Goal: Information Seeking & Learning: Learn about a topic

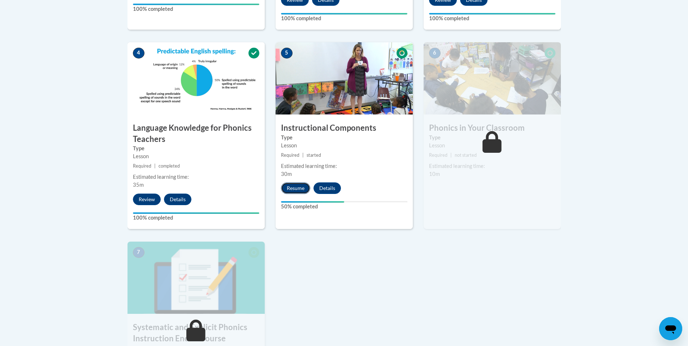
click at [297, 190] on button "Resume" at bounding box center [295, 188] width 29 height 12
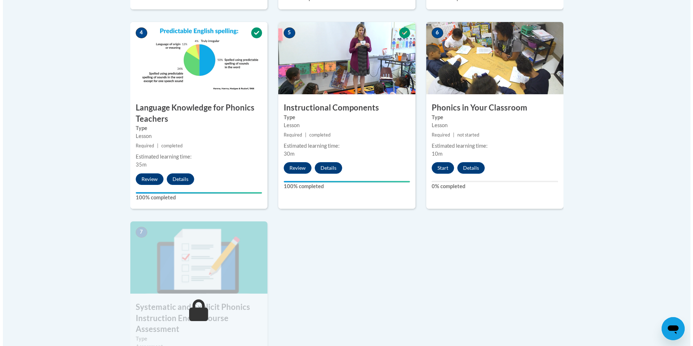
scroll to position [409, 0]
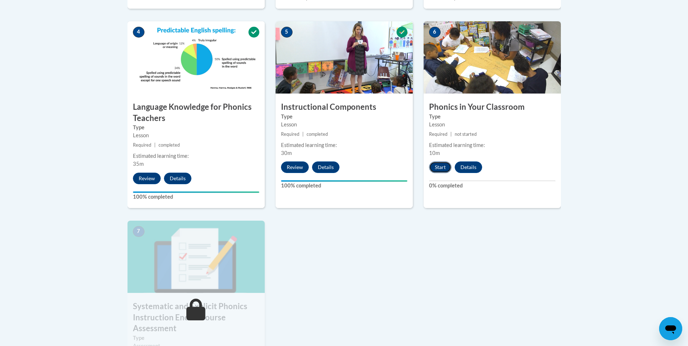
click at [442, 169] on button "Start" at bounding box center [440, 167] width 22 height 12
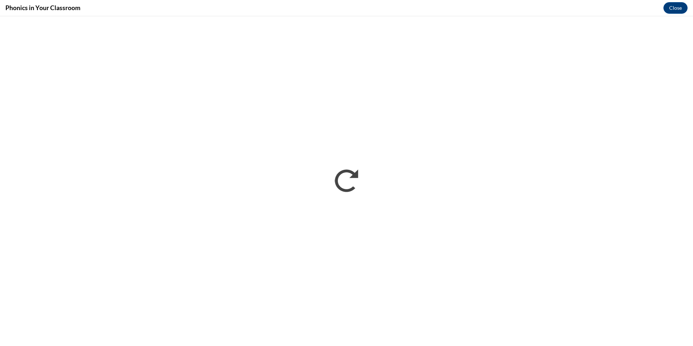
scroll to position [0, 0]
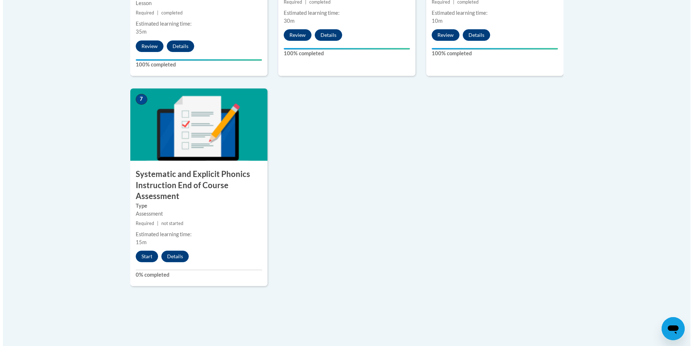
scroll to position [545, 0]
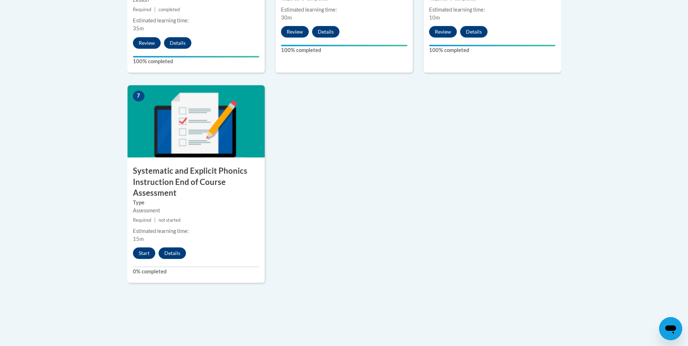
click at [144, 259] on div "Start Details" at bounding box center [160, 253] width 67 height 12
click at [145, 252] on button "Start" at bounding box center [144, 253] width 22 height 12
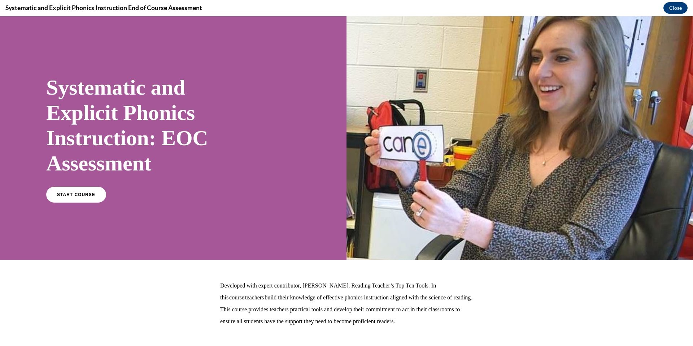
scroll to position [43, 0]
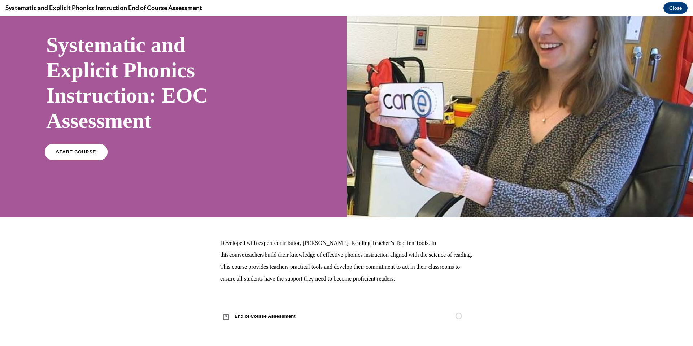
click at [76, 147] on link "START COURSE" at bounding box center [76, 152] width 63 height 17
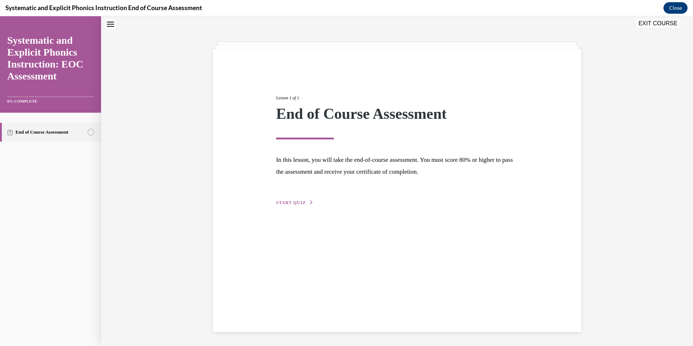
scroll to position [23, 0]
click at [302, 205] on button "START QUIZ" at bounding box center [295, 202] width 38 height 6
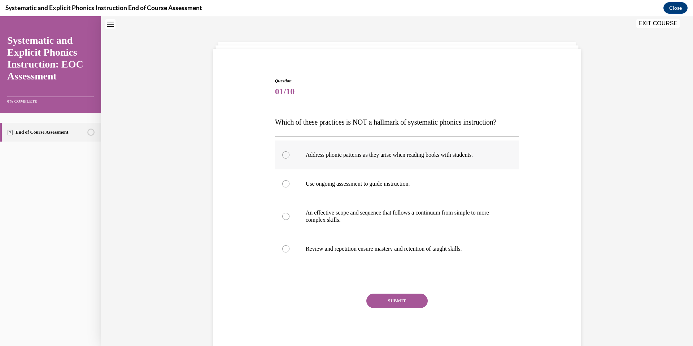
click at [443, 153] on p "Address phonic patterns as they arise when reading books with students." at bounding box center [404, 154] width 196 height 7
click at [431, 158] on div at bounding box center [397, 154] width 244 height 29
click at [384, 209] on p "An effective scope and sequence that follows a continuum from simple to more co…" at bounding box center [404, 216] width 196 height 14
click at [378, 304] on button "SUBMIT" at bounding box center [396, 300] width 61 height 14
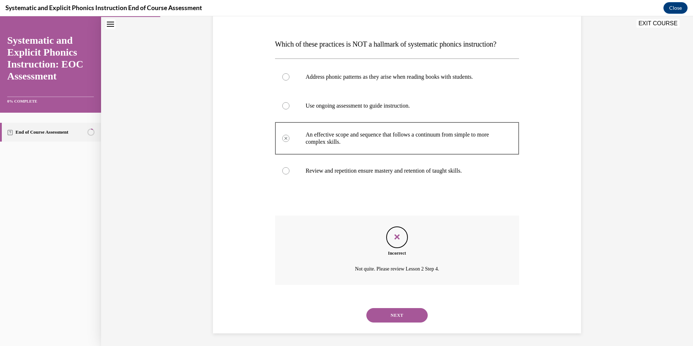
scroll to position [103, 0]
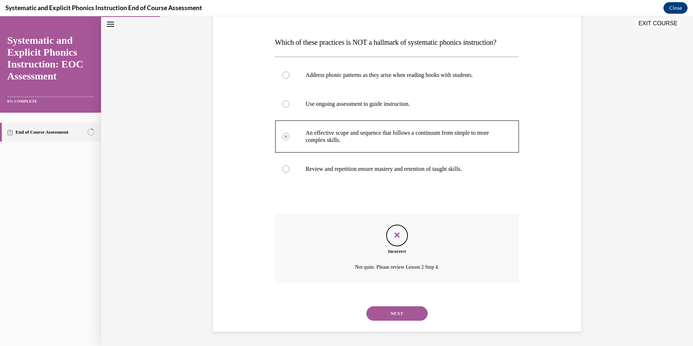
click at [384, 311] on button "NEXT" at bounding box center [396, 313] width 61 height 14
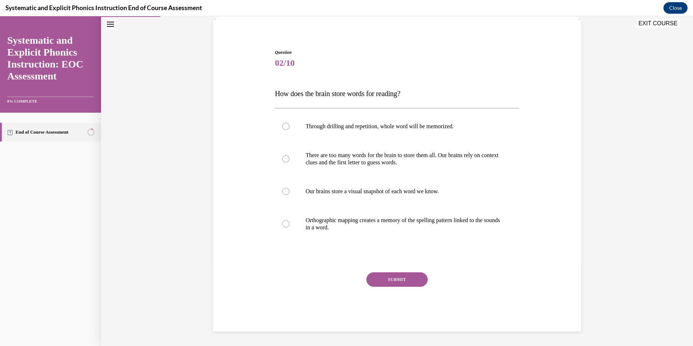
scroll to position [51, 0]
click at [394, 219] on p "Orthographic mapping creates a memory of the spelling pattern linked to the sou…" at bounding box center [404, 224] width 196 height 14
click at [391, 274] on button "SUBMIT" at bounding box center [396, 279] width 61 height 14
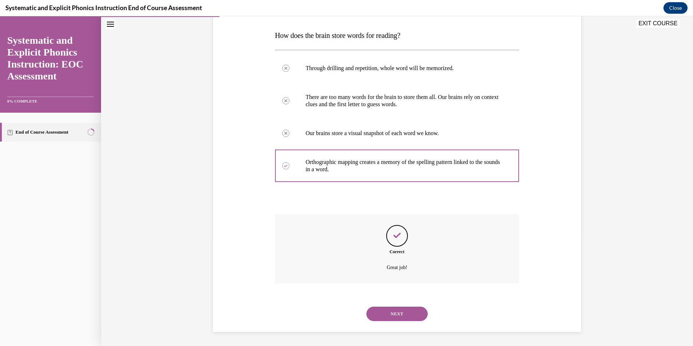
scroll to position [110, 0]
click at [388, 307] on button "NEXT" at bounding box center [396, 313] width 61 height 14
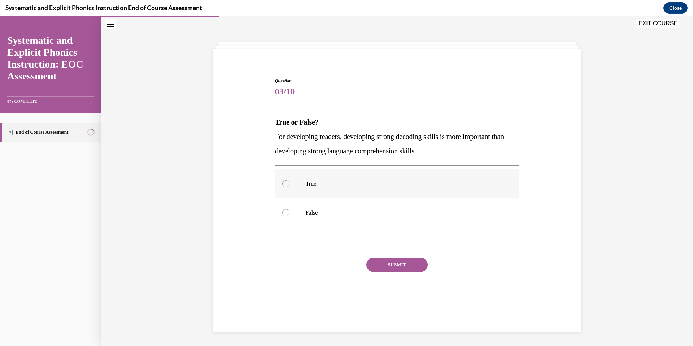
click at [460, 190] on div at bounding box center [397, 183] width 244 height 29
click at [405, 264] on button "SUBMIT" at bounding box center [396, 264] width 61 height 14
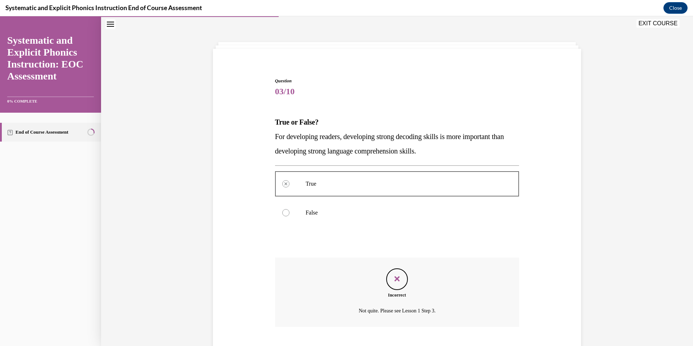
scroll to position [66, 0]
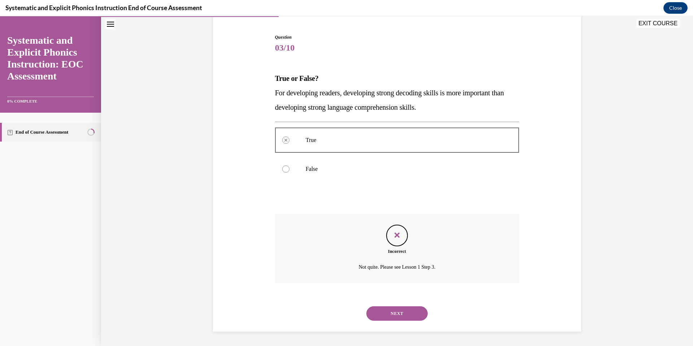
click at [392, 307] on button "NEXT" at bounding box center [396, 313] width 61 height 14
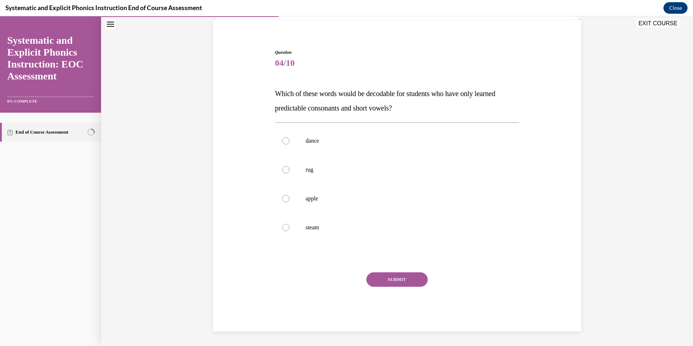
scroll to position [23, 0]
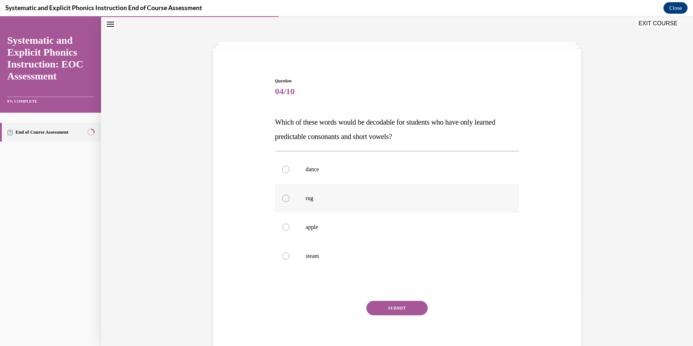
click at [412, 205] on div at bounding box center [397, 198] width 244 height 29
click at [388, 298] on div "Question 04/10 Which of these words would be decodable for students who have on…" at bounding box center [397, 219] width 244 height 282
click at [386, 305] on button "SUBMIT" at bounding box center [396, 308] width 61 height 14
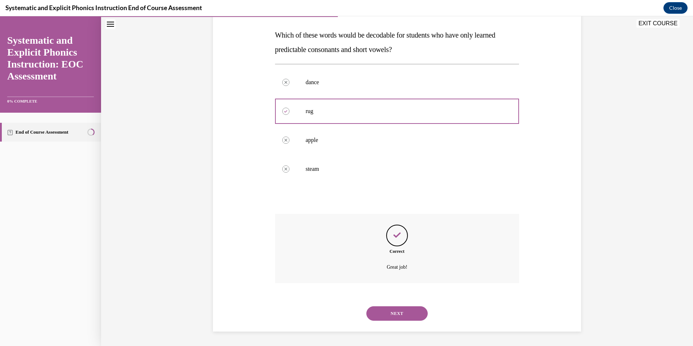
click at [389, 310] on button "NEXT" at bounding box center [396, 313] width 61 height 14
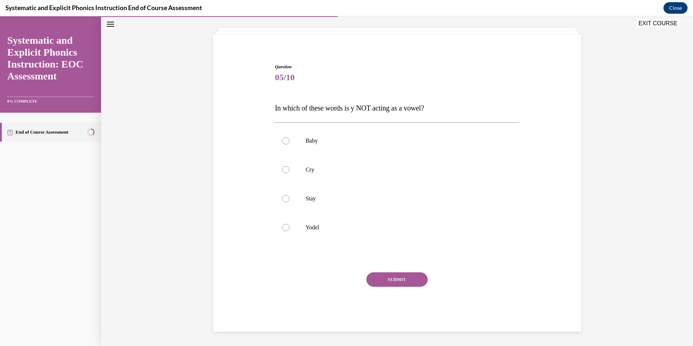
scroll to position [37, 0]
click at [404, 228] on p "Yodel" at bounding box center [404, 227] width 196 height 7
click at [392, 278] on button "SUBMIT" at bounding box center [396, 279] width 61 height 14
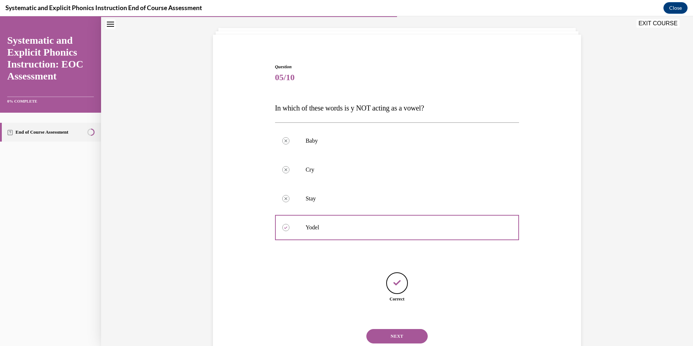
scroll to position [60, 0]
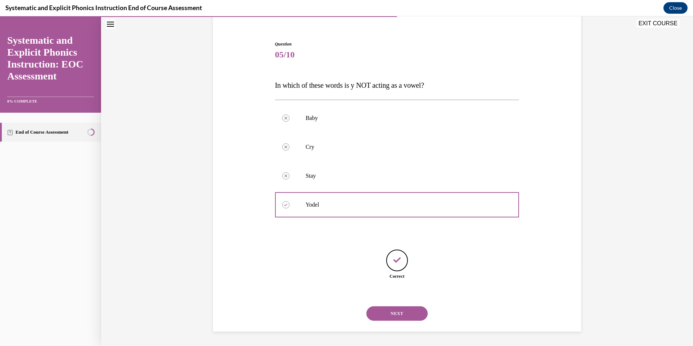
click at [384, 316] on button "NEXT" at bounding box center [396, 313] width 61 height 14
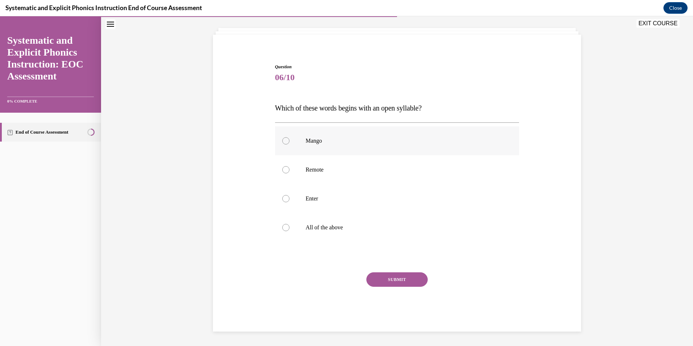
click at [451, 135] on div at bounding box center [397, 140] width 244 height 29
click at [408, 276] on button "SUBMIT" at bounding box center [396, 279] width 61 height 14
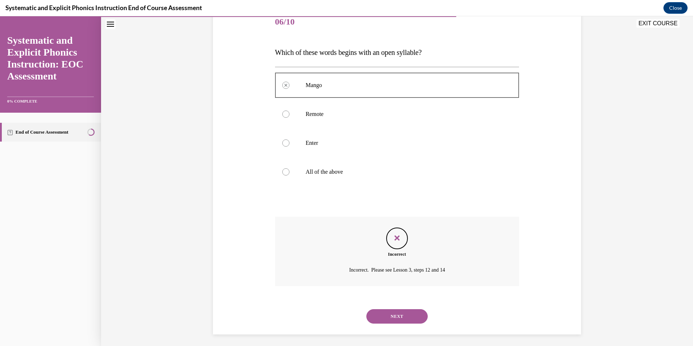
scroll to position [95, 0]
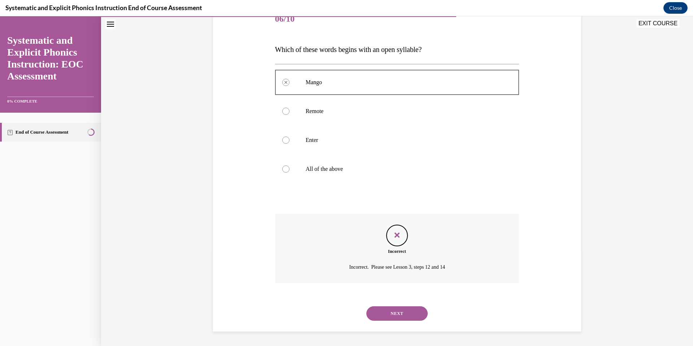
click at [390, 313] on button "NEXT" at bounding box center [396, 313] width 61 height 14
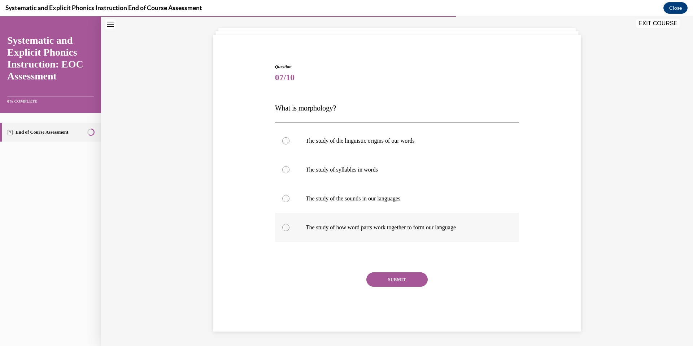
click at [363, 233] on div at bounding box center [397, 227] width 244 height 29
click at [399, 164] on div at bounding box center [397, 169] width 244 height 29
click at [417, 219] on div at bounding box center [397, 227] width 244 height 29
click at [374, 177] on div at bounding box center [397, 169] width 244 height 29
click at [344, 218] on div at bounding box center [397, 227] width 244 height 29
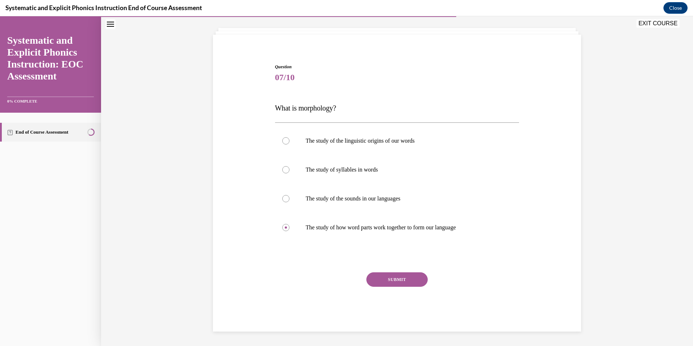
click at [384, 281] on button "SUBMIT" at bounding box center [396, 279] width 61 height 14
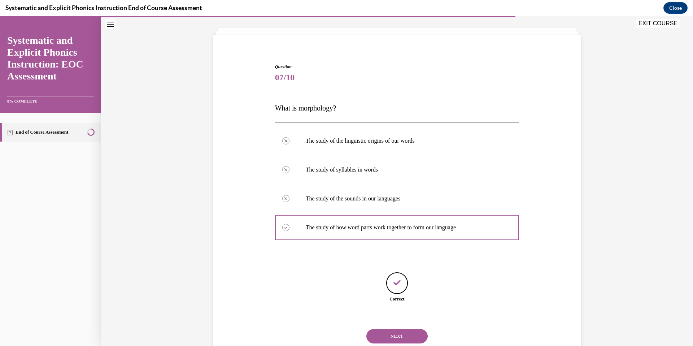
scroll to position [60, 0]
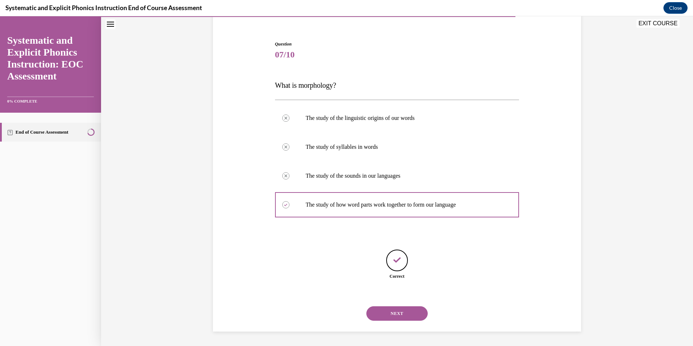
click at [388, 309] on button "NEXT" at bounding box center [396, 313] width 61 height 14
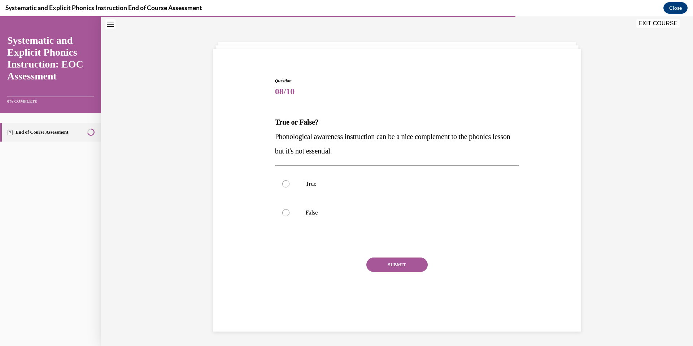
scroll to position [23, 0]
click at [448, 187] on p "True" at bounding box center [404, 183] width 196 height 7
click at [444, 206] on div at bounding box center [397, 212] width 244 height 29
click at [416, 267] on button "SUBMIT" at bounding box center [396, 264] width 61 height 14
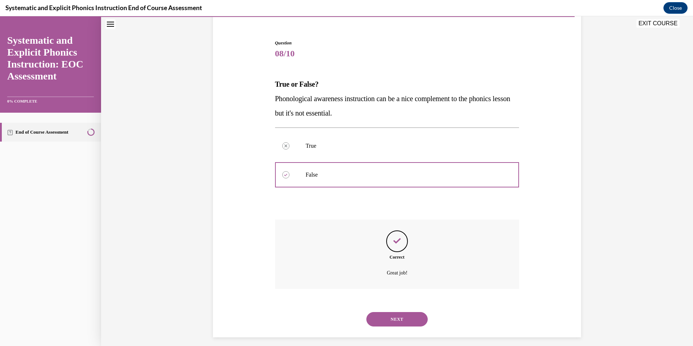
scroll to position [66, 0]
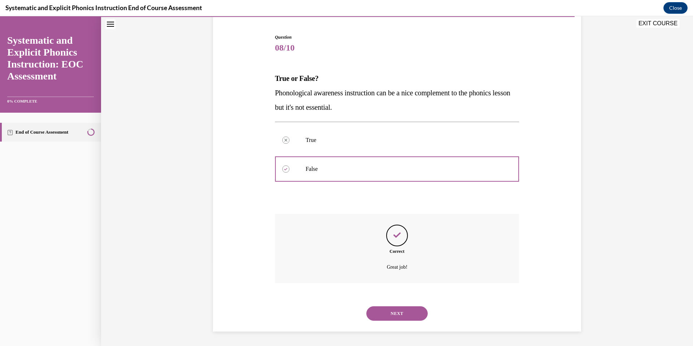
click at [400, 315] on button "NEXT" at bounding box center [396, 313] width 61 height 14
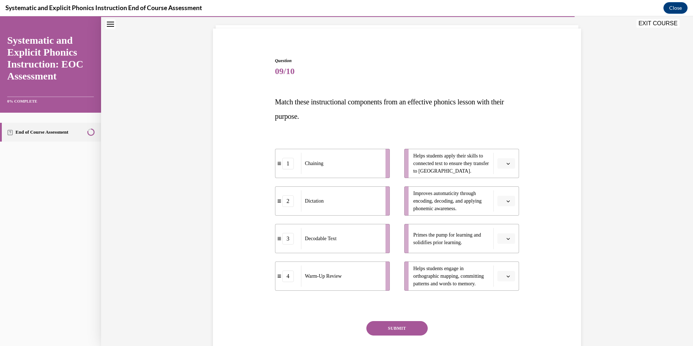
scroll to position [73, 0]
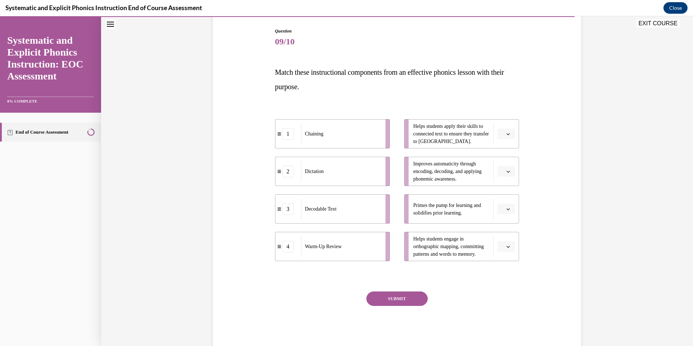
click at [506, 248] on span "button" at bounding box center [508, 246] width 5 height 5
click at [501, 289] on span "2" at bounding box center [501, 291] width 3 height 6
click at [506, 137] on button "button" at bounding box center [506, 134] width 18 height 11
click at [506, 161] on div "1" at bounding box center [503, 164] width 18 height 14
click at [507, 175] on button "button" at bounding box center [506, 171] width 18 height 11
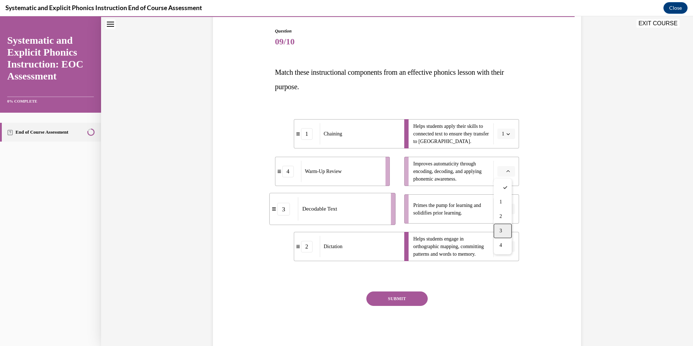
click at [502, 226] on div "3" at bounding box center [503, 230] width 18 height 14
click at [506, 213] on button "button" at bounding box center [506, 209] width 18 height 11
click at [500, 283] on span "4" at bounding box center [501, 283] width 3 height 6
click at [415, 299] on button "SUBMIT" at bounding box center [396, 298] width 61 height 14
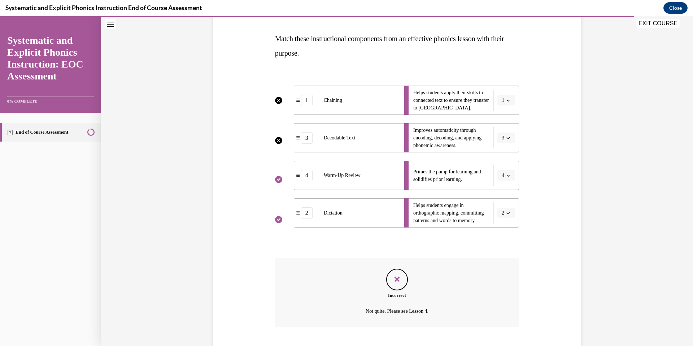
scroll to position [150, 0]
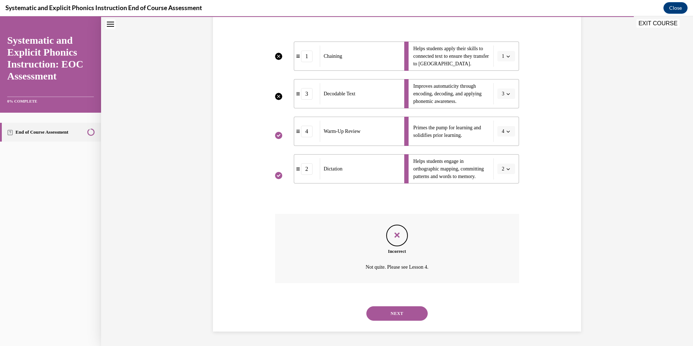
click at [404, 317] on button "NEXT" at bounding box center [396, 313] width 61 height 14
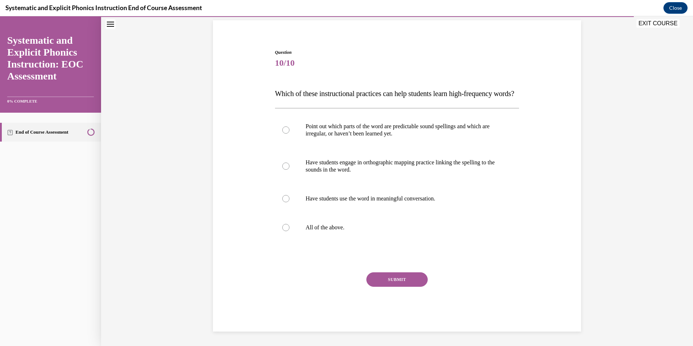
scroll to position [66, 0]
click at [403, 223] on div at bounding box center [397, 227] width 244 height 29
click at [399, 283] on button "SUBMIT" at bounding box center [396, 279] width 61 height 14
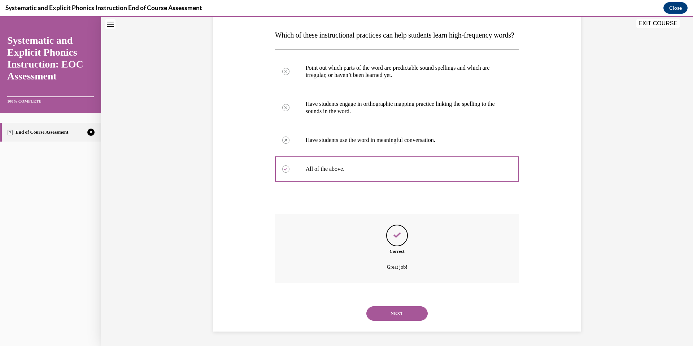
scroll to position [124, 0]
click at [397, 292] on div "Correct Great job!" at bounding box center [397, 254] width 244 height 80
click at [396, 315] on button "NEXT" at bounding box center [396, 313] width 61 height 14
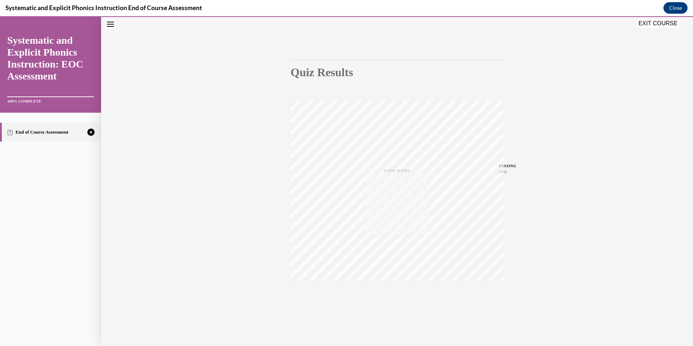
scroll to position [40, 0]
click at [398, 296] on div "TAKE AGAIN" at bounding box center [397, 297] width 26 height 17
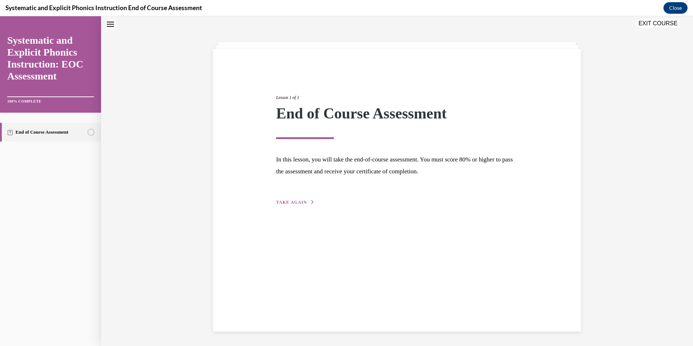
scroll to position [23, 0]
click at [301, 204] on span "TAKE AGAIN" at bounding box center [291, 202] width 31 height 5
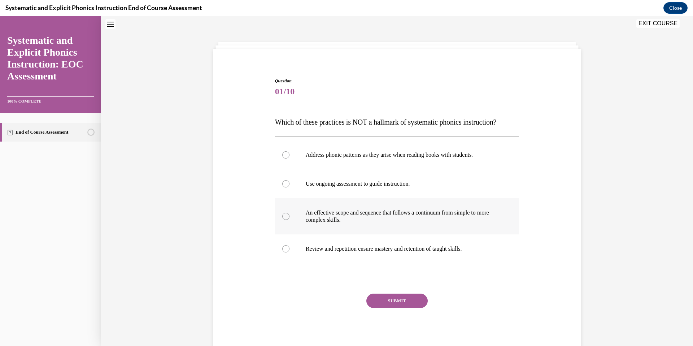
click at [377, 221] on p "An effective scope and sequence that follows a continuum from simple to more co…" at bounding box center [404, 216] width 196 height 14
click at [427, 256] on div at bounding box center [397, 248] width 244 height 29
click at [400, 293] on button "SUBMIT" at bounding box center [396, 300] width 61 height 14
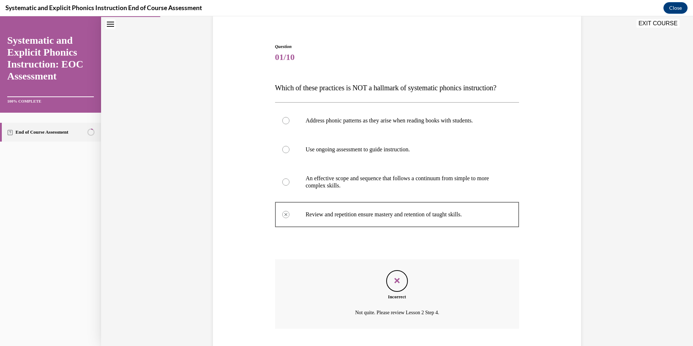
scroll to position [103, 0]
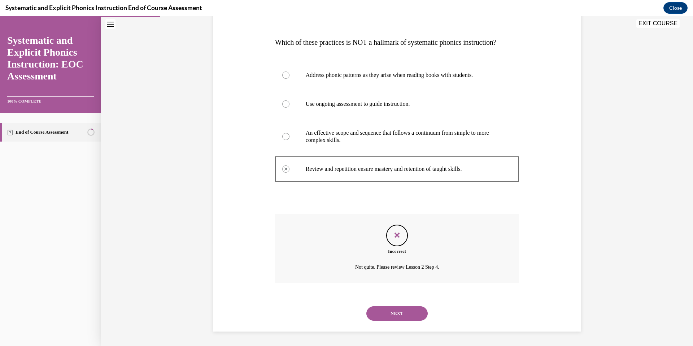
click at [402, 304] on div "NEXT" at bounding box center [397, 313] width 244 height 29
click at [398, 312] on button "NEXT" at bounding box center [396, 313] width 61 height 14
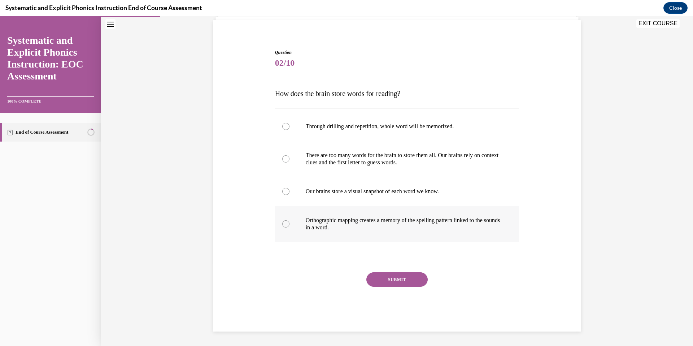
click at [413, 221] on p "Orthographic mapping creates a memory of the spelling pattern linked to the sou…" at bounding box center [404, 224] width 196 height 14
click at [402, 275] on button "SUBMIT" at bounding box center [396, 279] width 61 height 14
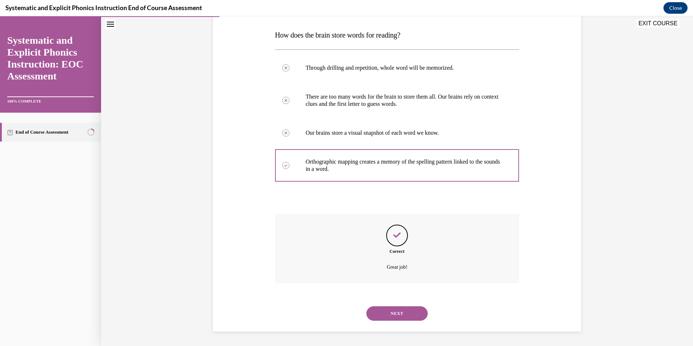
scroll to position [23, 0]
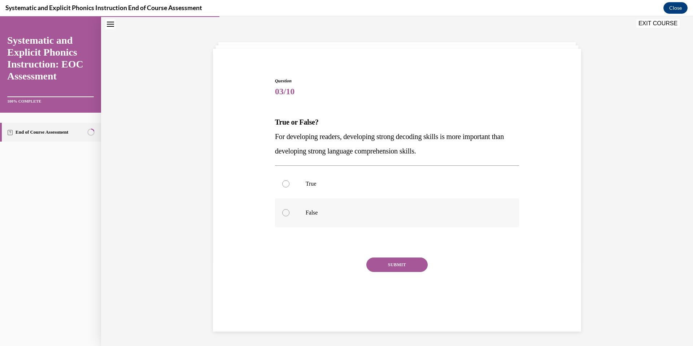
click at [389, 218] on div at bounding box center [397, 212] width 244 height 29
click at [393, 263] on button "SUBMIT" at bounding box center [396, 264] width 61 height 14
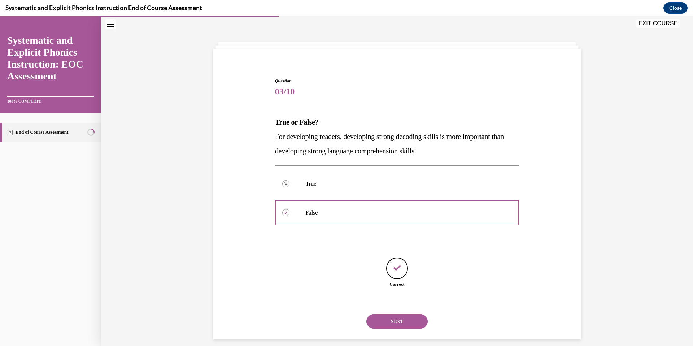
scroll to position [31, 0]
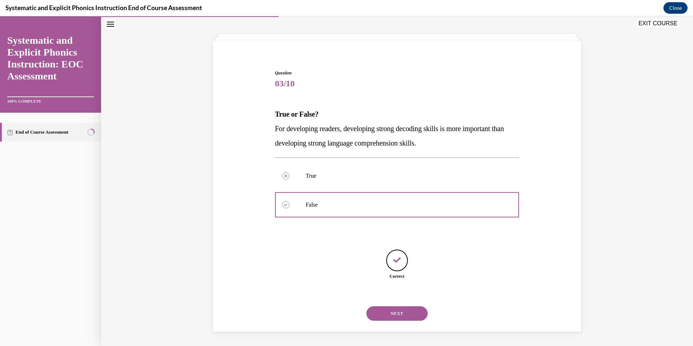
click at [378, 323] on div "NEXT" at bounding box center [397, 313] width 244 height 29
click at [380, 315] on button "NEXT" at bounding box center [396, 313] width 61 height 14
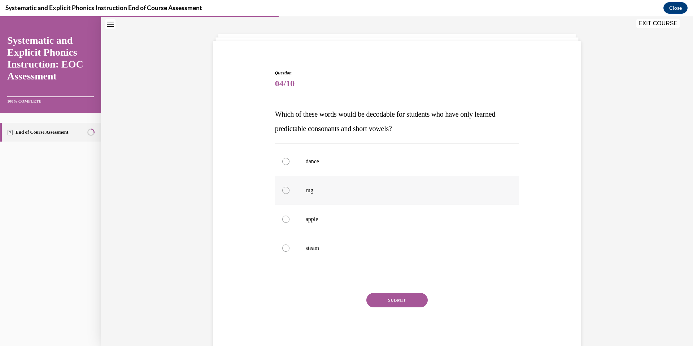
click at [413, 200] on div at bounding box center [397, 190] width 244 height 29
click at [405, 297] on button "SUBMIT" at bounding box center [396, 300] width 61 height 14
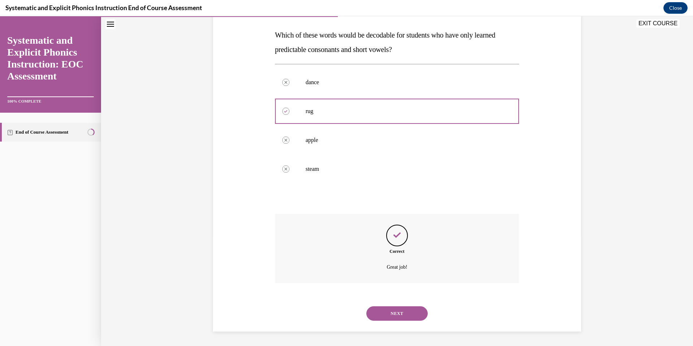
click at [398, 313] on button "NEXT" at bounding box center [396, 313] width 61 height 14
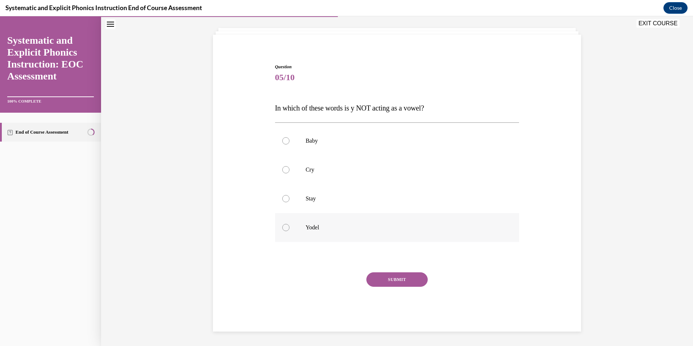
click at [397, 227] on p "Yodel" at bounding box center [404, 227] width 196 height 7
click at [401, 274] on button "SUBMIT" at bounding box center [396, 279] width 61 height 14
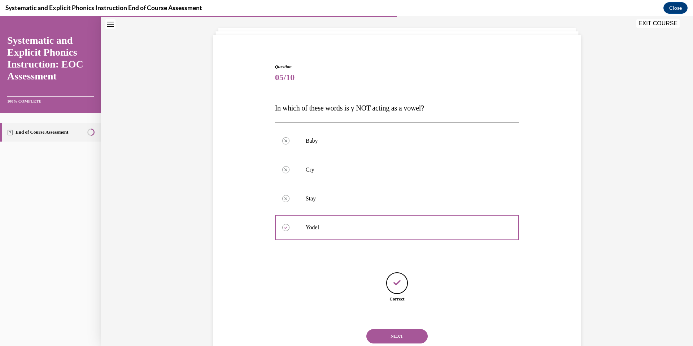
scroll to position [60, 0]
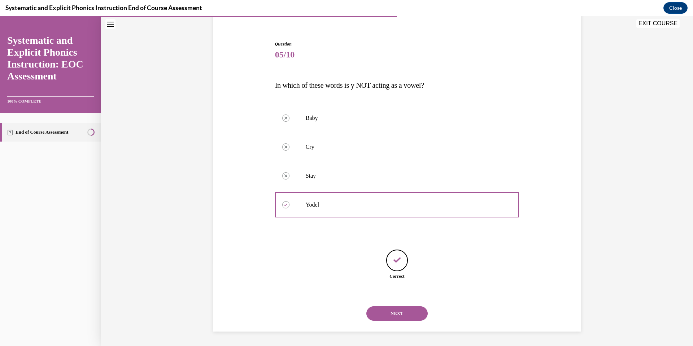
click at [391, 315] on button "NEXT" at bounding box center [396, 313] width 61 height 14
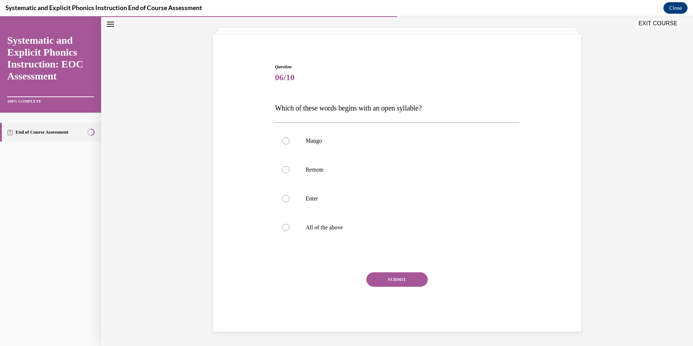
scroll to position [37, 0]
click at [406, 227] on p "All of the above" at bounding box center [404, 227] width 196 height 7
click at [397, 278] on button "SUBMIT" at bounding box center [396, 279] width 61 height 14
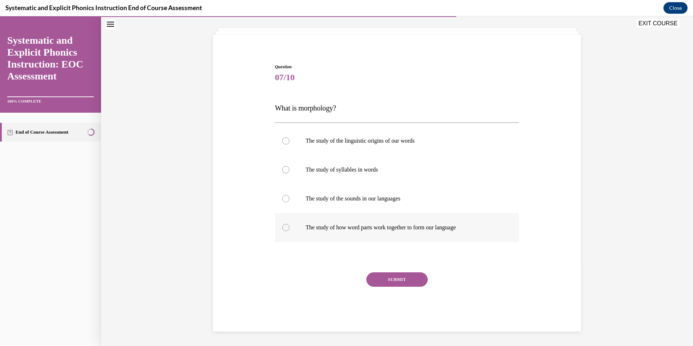
click at [407, 220] on div at bounding box center [397, 227] width 244 height 29
click at [406, 285] on button "SUBMIT" at bounding box center [396, 279] width 61 height 14
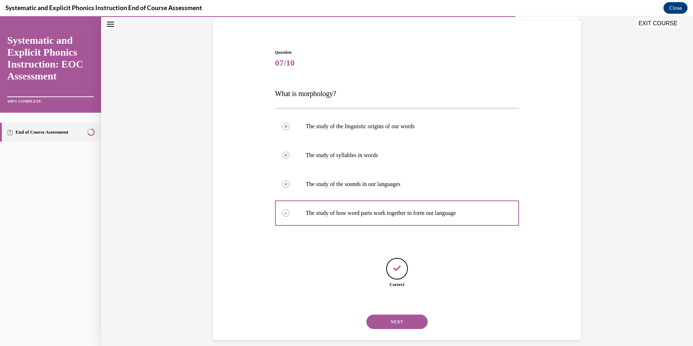
click at [398, 317] on button "NEXT" at bounding box center [396, 321] width 61 height 14
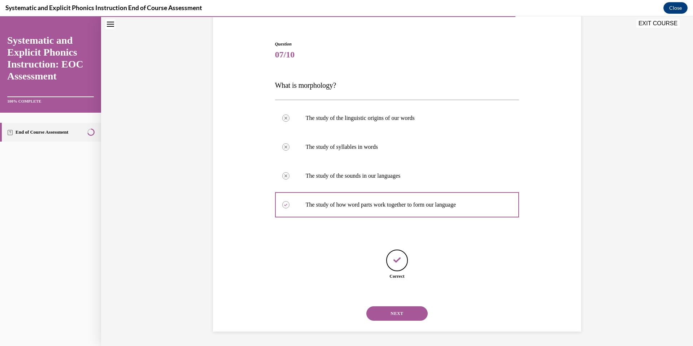
scroll to position [23, 0]
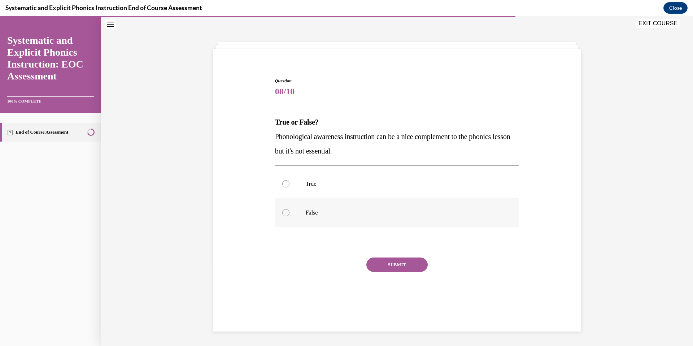
click at [432, 217] on div at bounding box center [397, 212] width 244 height 29
click at [412, 265] on button "SUBMIT" at bounding box center [396, 264] width 61 height 14
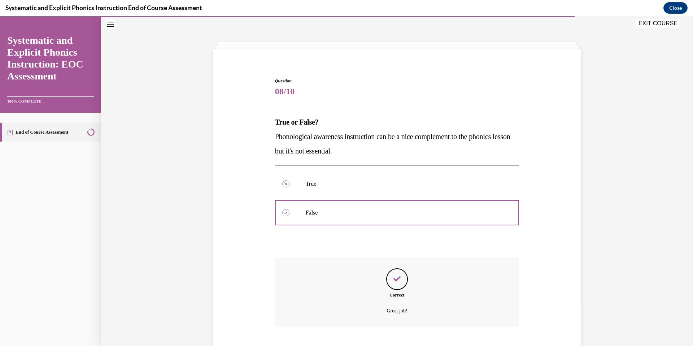
scroll to position [66, 0]
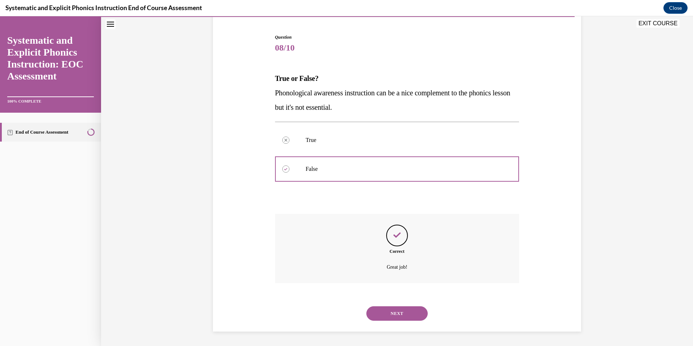
click at [394, 313] on button "NEXT" at bounding box center [396, 313] width 61 height 14
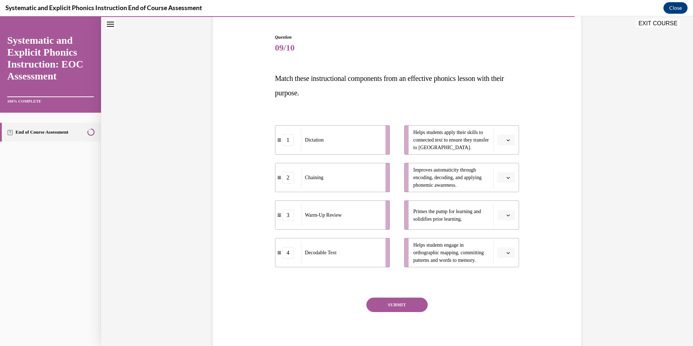
scroll to position [38, 0]
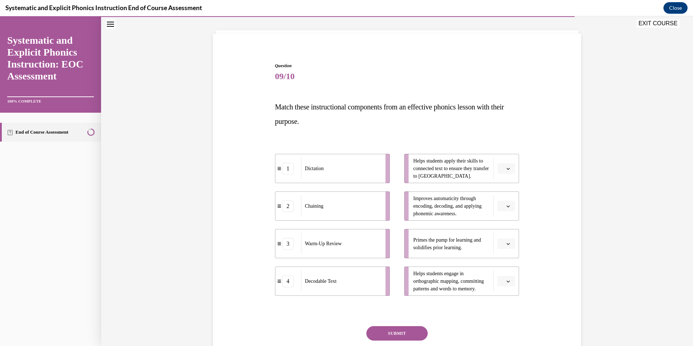
click at [506, 204] on span "button" at bounding box center [508, 206] width 5 height 5
click at [503, 249] on div "2" at bounding box center [503, 251] width 18 height 14
click at [506, 244] on span "button" at bounding box center [508, 243] width 5 height 5
click at [500, 308] on div "3" at bounding box center [503, 303] width 18 height 14
click at [507, 282] on icon "button" at bounding box center [508, 281] width 4 height 4
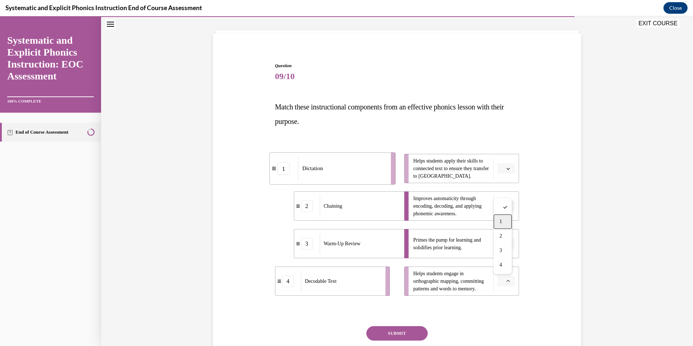
click at [506, 226] on div "1" at bounding box center [503, 221] width 18 height 14
click at [509, 166] on button "button" at bounding box center [506, 168] width 18 height 11
click at [504, 242] on div "4" at bounding box center [503, 242] width 18 height 14
click at [412, 329] on button "SUBMIT" at bounding box center [396, 333] width 61 height 14
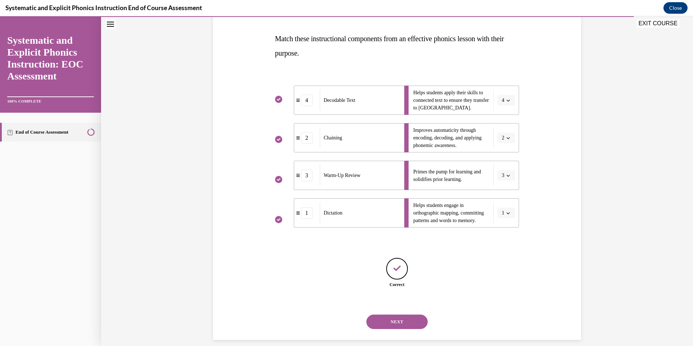
click at [411, 317] on button "NEXT" at bounding box center [396, 321] width 61 height 14
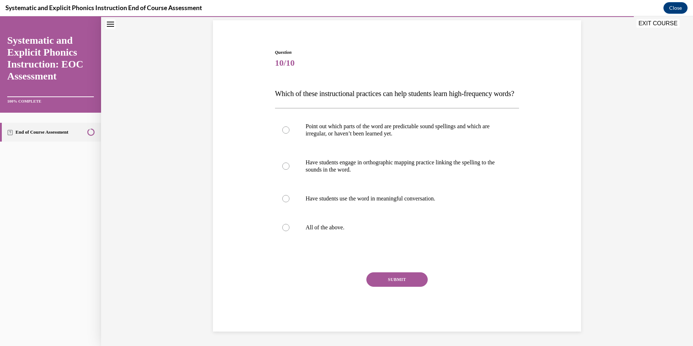
scroll to position [66, 0]
click at [409, 238] on div at bounding box center [397, 227] width 244 height 29
click at [398, 268] on div "Question 10/10 Which of these instructional practices can help students learn h…" at bounding box center [397, 190] width 244 height 282
click at [398, 275] on button "SUBMIT" at bounding box center [396, 279] width 61 height 14
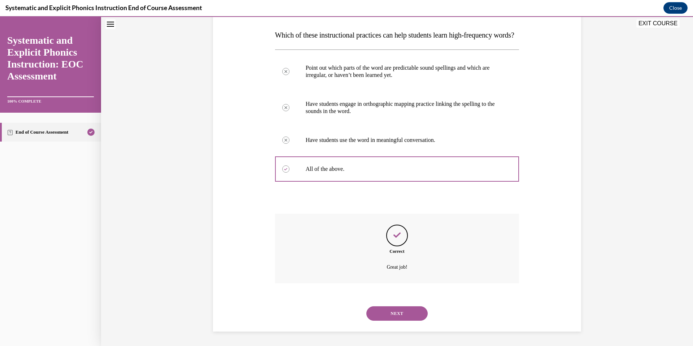
click at [401, 315] on button "NEXT" at bounding box center [396, 313] width 61 height 14
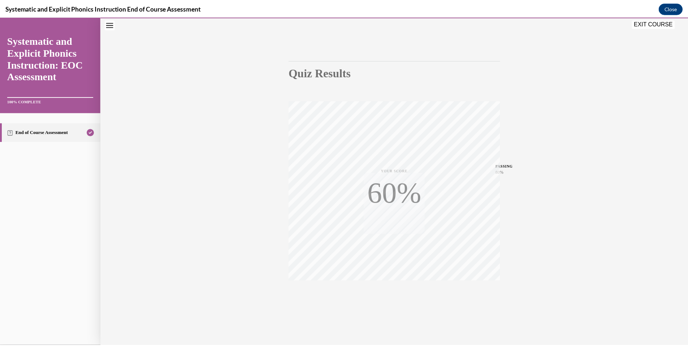
scroll to position [40, 0]
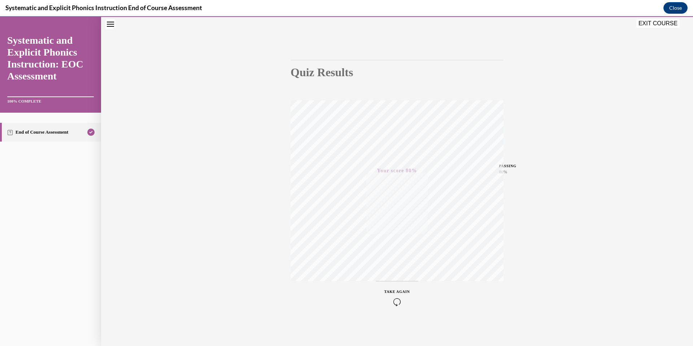
drag, startPoint x: 673, startPoint y: 24, endPoint x: 424, endPoint y: 165, distance: 286.4
click at [673, 24] on button "EXIT COURSE" at bounding box center [657, 23] width 43 height 9
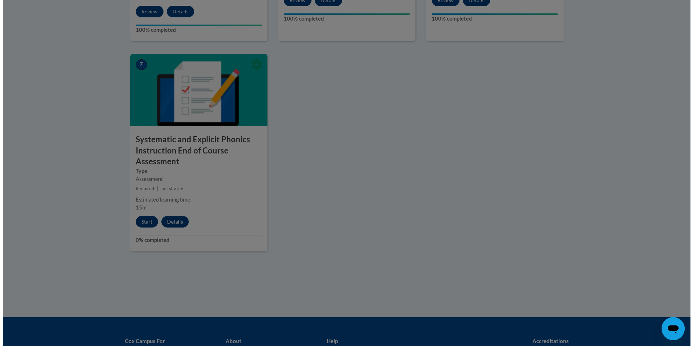
scroll to position [666, 0]
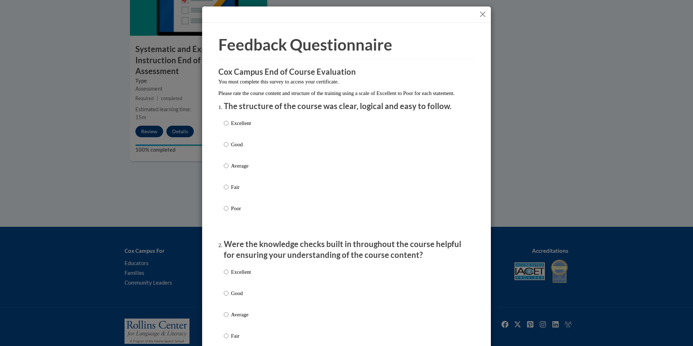
click at [250, 131] on div "Excellent Good Average Fair Poor" at bounding box center [346, 175] width 245 height 118
click at [253, 129] on div "Excellent Good Average Fair Poor" at bounding box center [346, 175] width 245 height 118
click at [244, 127] on p "Excellent" at bounding box center [241, 123] width 20 height 8
click at [228, 127] on input "Excellent" at bounding box center [226, 123] width 5 height 8
radio input "true"
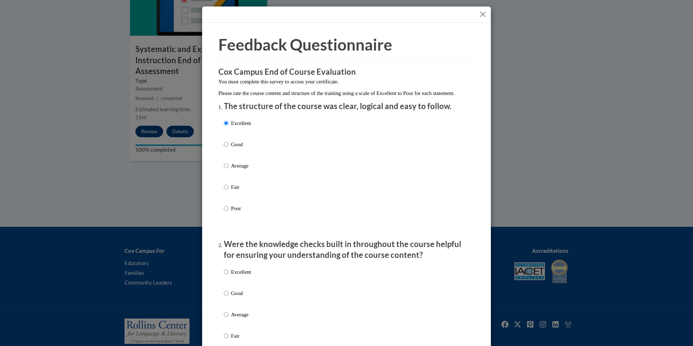
click at [237, 148] on p "Good" at bounding box center [241, 144] width 20 height 8
click at [228, 148] on input "Good" at bounding box center [226, 144] width 5 height 8
radio input "true"
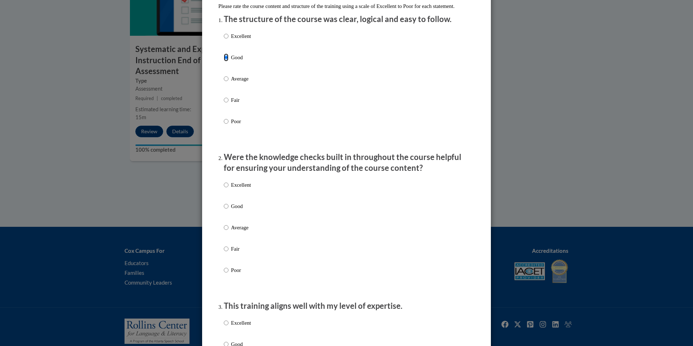
scroll to position [150, 0]
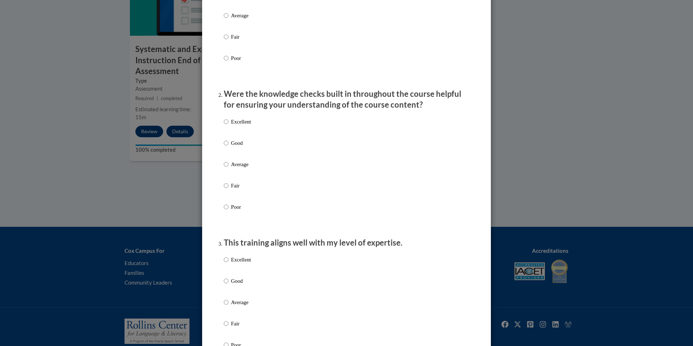
click at [242, 126] on p "Excellent" at bounding box center [241, 122] width 20 height 8
click at [228, 126] on input "Excellent" at bounding box center [226, 122] width 5 height 8
radio input "true"
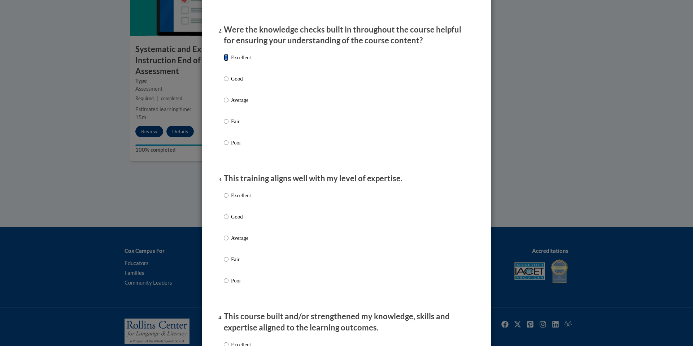
scroll to position [234, 0]
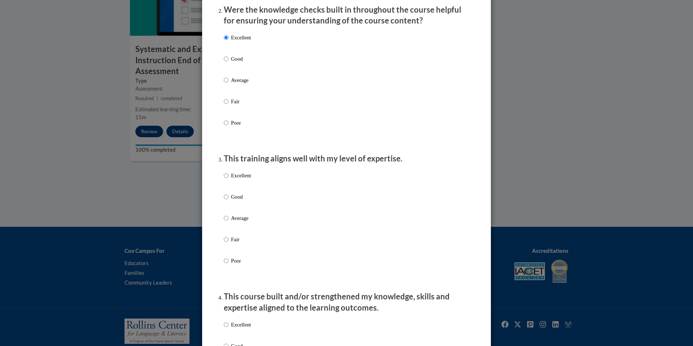
click at [239, 179] on p "Excellent" at bounding box center [241, 175] width 20 height 8
click at [228, 179] on input "Excellent" at bounding box center [226, 175] width 5 height 8
radio input "true"
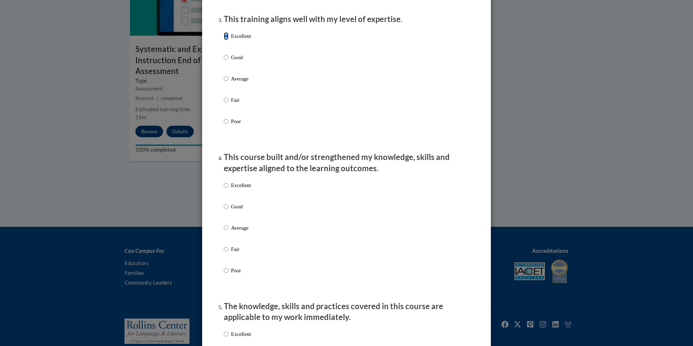
scroll to position [400, 0]
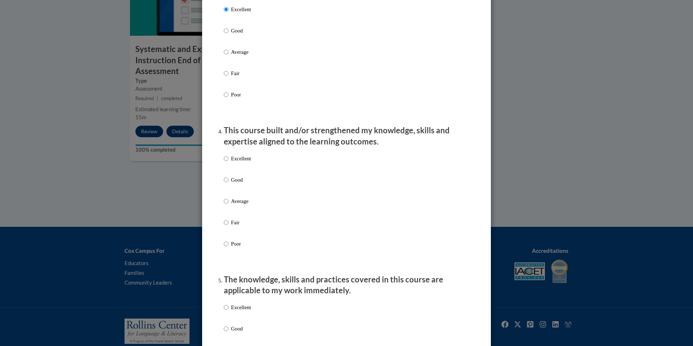
click at [241, 162] on p "Excellent" at bounding box center [241, 158] width 20 height 8
click at [228, 162] on input "Excellent" at bounding box center [226, 158] width 5 height 8
radio input "true"
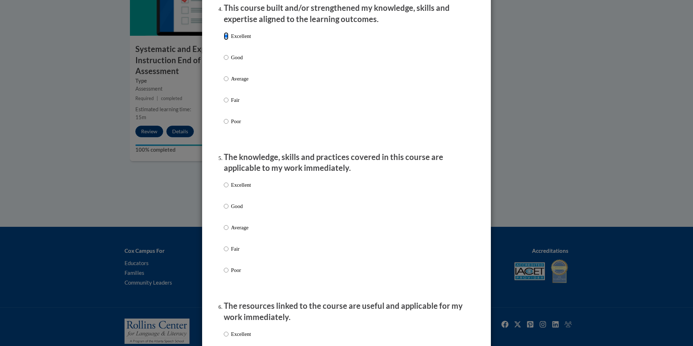
scroll to position [595, 0]
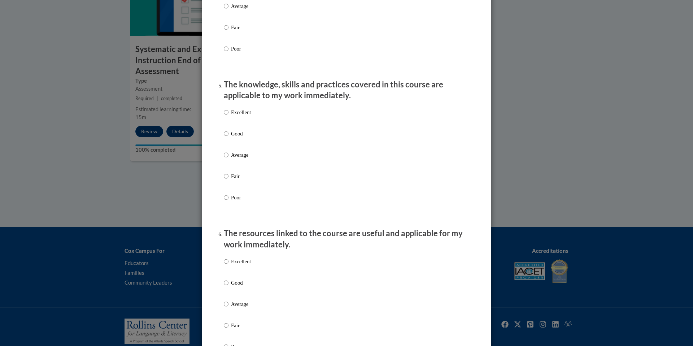
click at [245, 116] on p "Excellent" at bounding box center [241, 112] width 20 height 8
click at [228, 116] on input "Excellent" at bounding box center [226, 112] width 5 height 8
radio input "true"
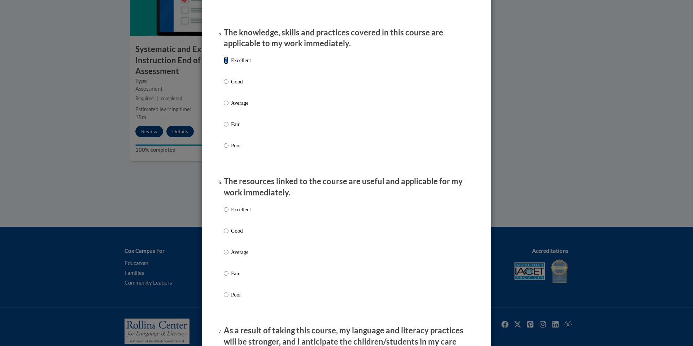
scroll to position [674, 0]
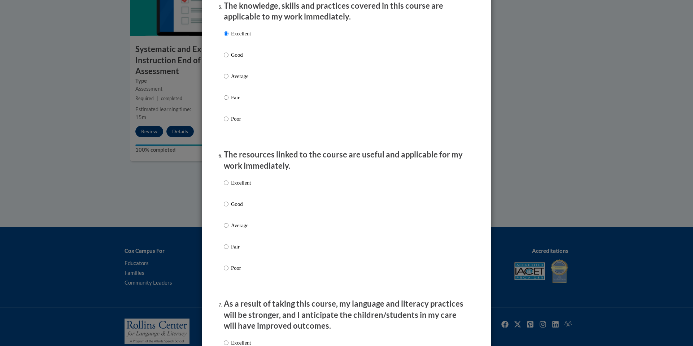
click at [244, 186] on p "Excellent" at bounding box center [241, 183] width 20 height 8
click at [228, 186] on input "Excellent" at bounding box center [226, 183] width 5 height 8
radio input "true"
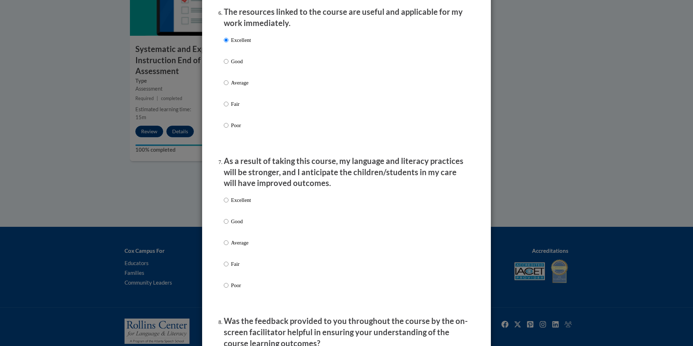
click at [240, 204] on p "Excellent" at bounding box center [241, 200] width 20 height 8
click at [228, 204] on input "Excellent" at bounding box center [226, 200] width 5 height 8
radio input "true"
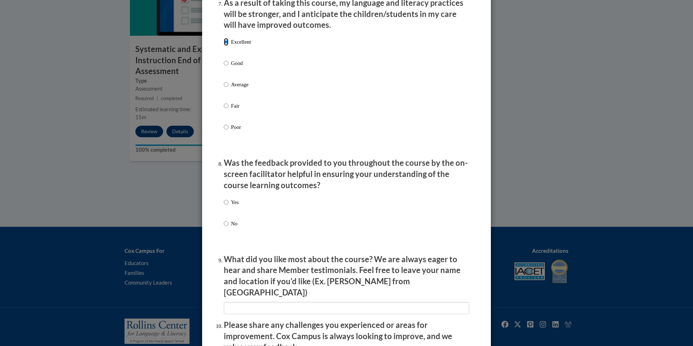
scroll to position [1023, 0]
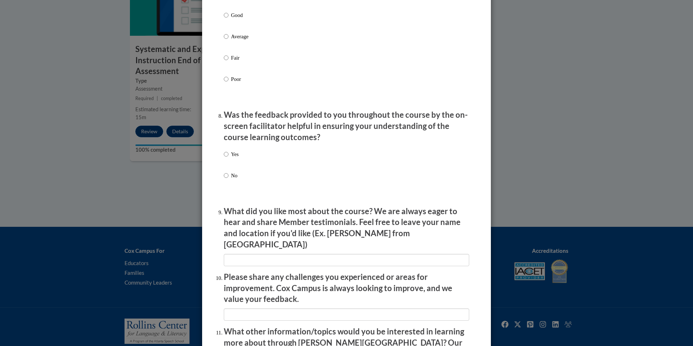
click at [231, 158] on p "Yes" at bounding box center [235, 154] width 8 height 8
click at [228, 158] on input "Yes" at bounding box center [226, 154] width 5 height 8
radio input "true"
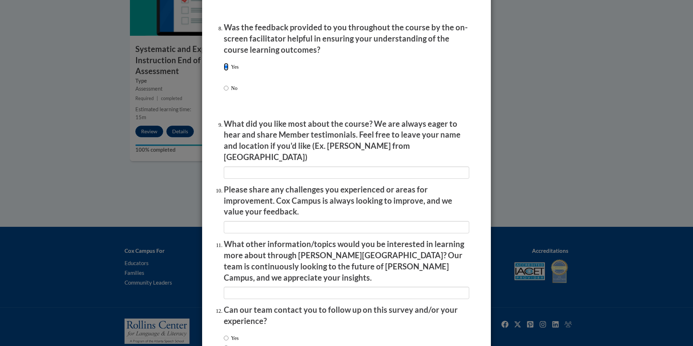
scroll to position [1112, 0]
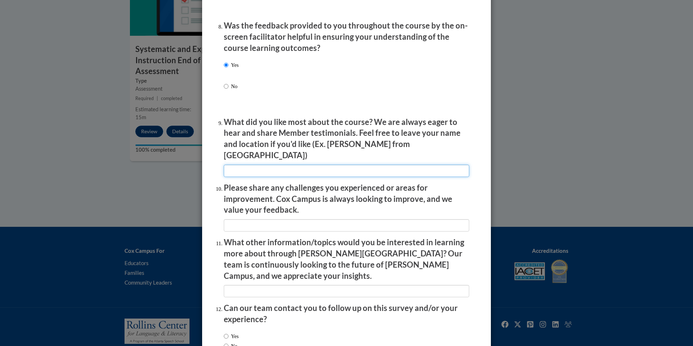
click at [267, 165] on input "textbox" at bounding box center [346, 171] width 245 height 12
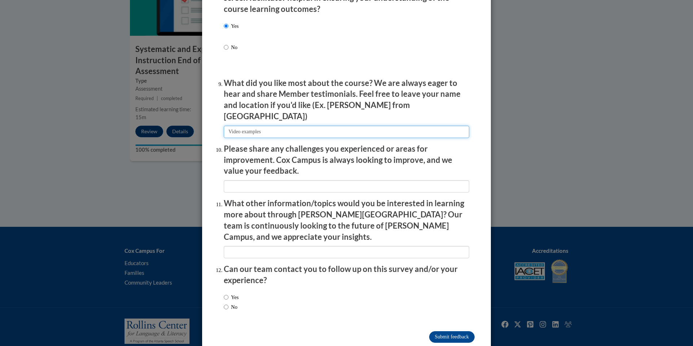
scroll to position [1154, 0]
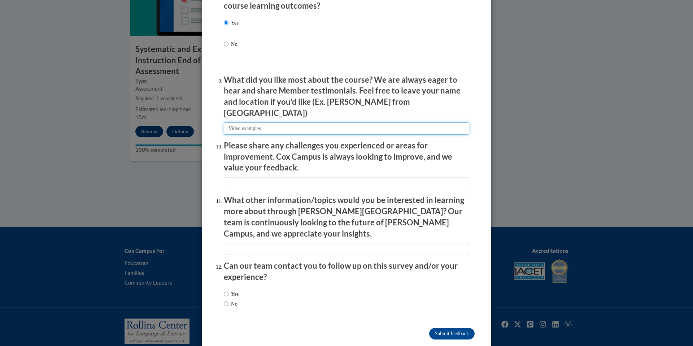
type input "Video examples"
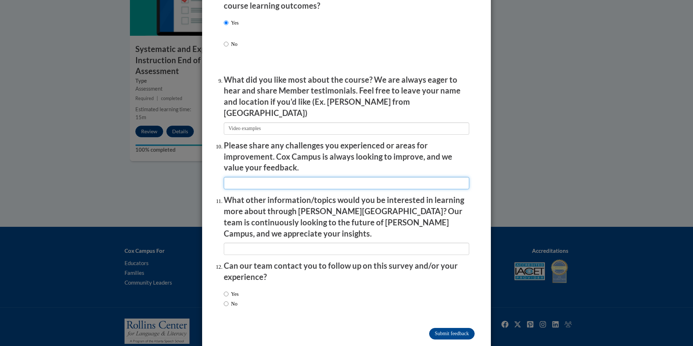
click at [300, 177] on input "textbox" at bounding box center [346, 183] width 245 height 12
type input "n/a"
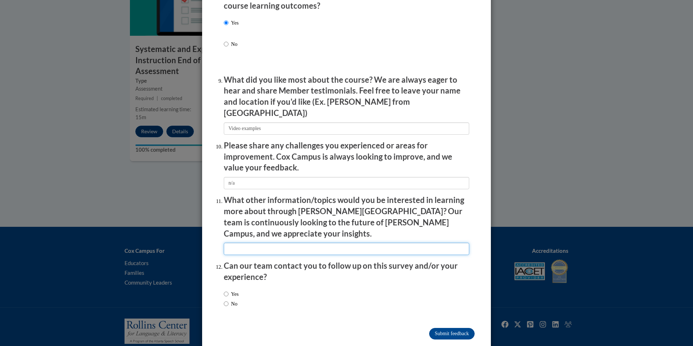
click at [307, 243] on input "textbox" at bounding box center [346, 249] width 245 height 12
type input "n/a"
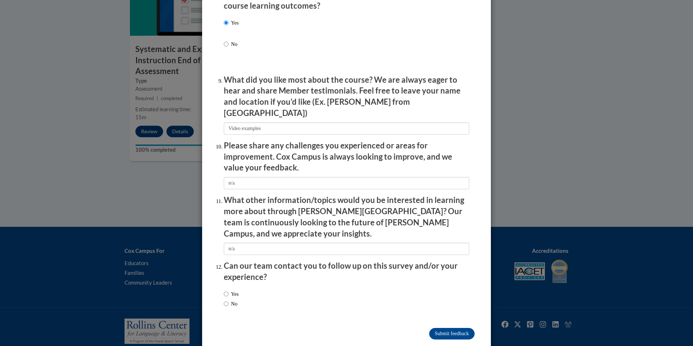
click at [234, 300] on label "No" at bounding box center [231, 304] width 14 height 8
click at [228, 300] on input "No" at bounding box center [226, 304] width 5 height 8
radio input "true"
click at [436, 328] on input "Submit feedback" at bounding box center [451, 334] width 45 height 12
